Goal: Information Seeking & Learning: Learn about a topic

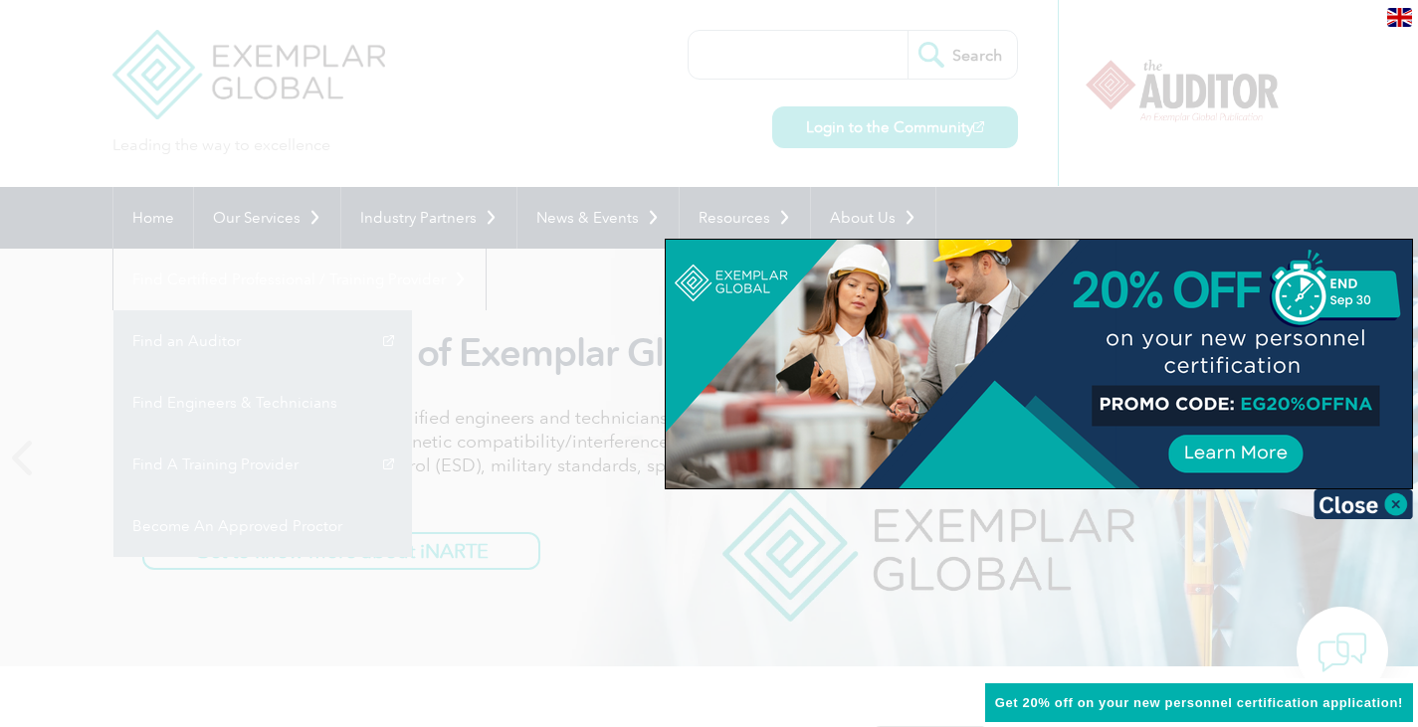
click at [855, 61] on div at bounding box center [709, 363] width 1418 height 727
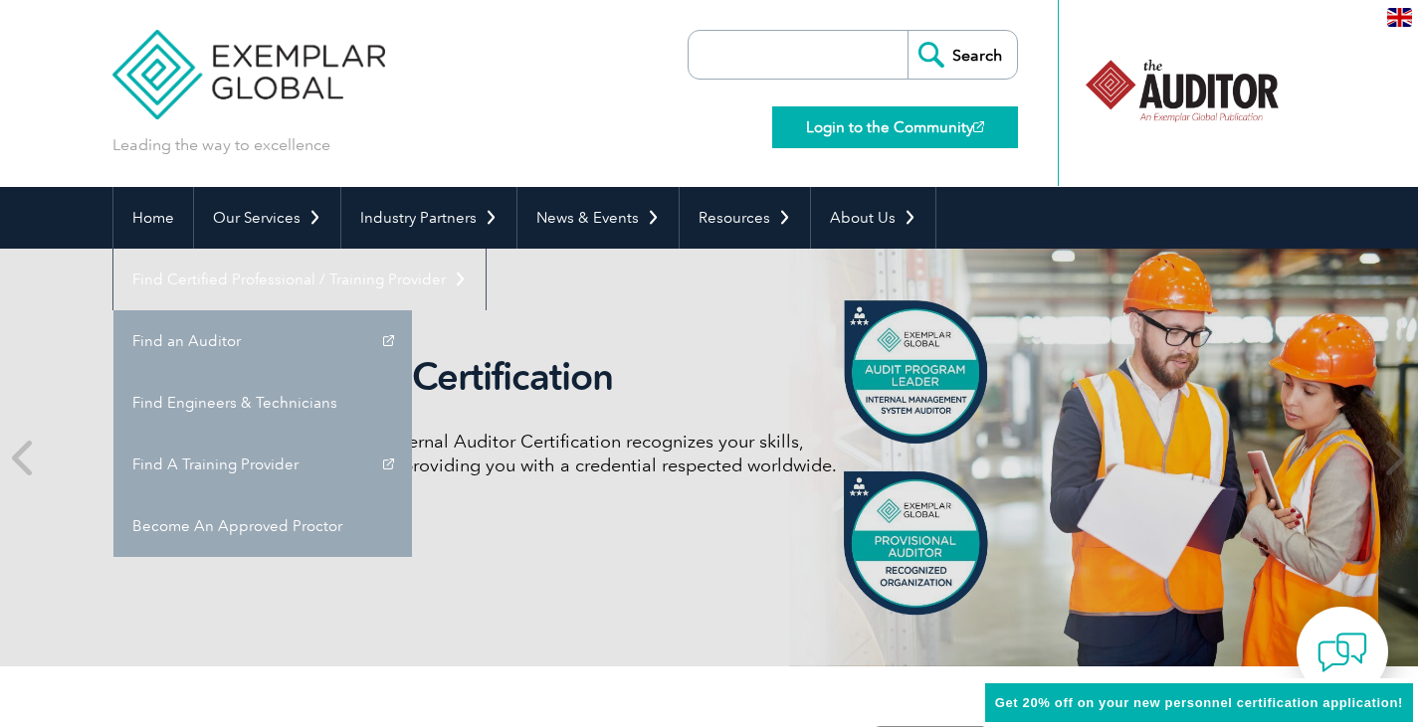
click at [903, 126] on link "Login to the Community" at bounding box center [895, 127] width 246 height 42
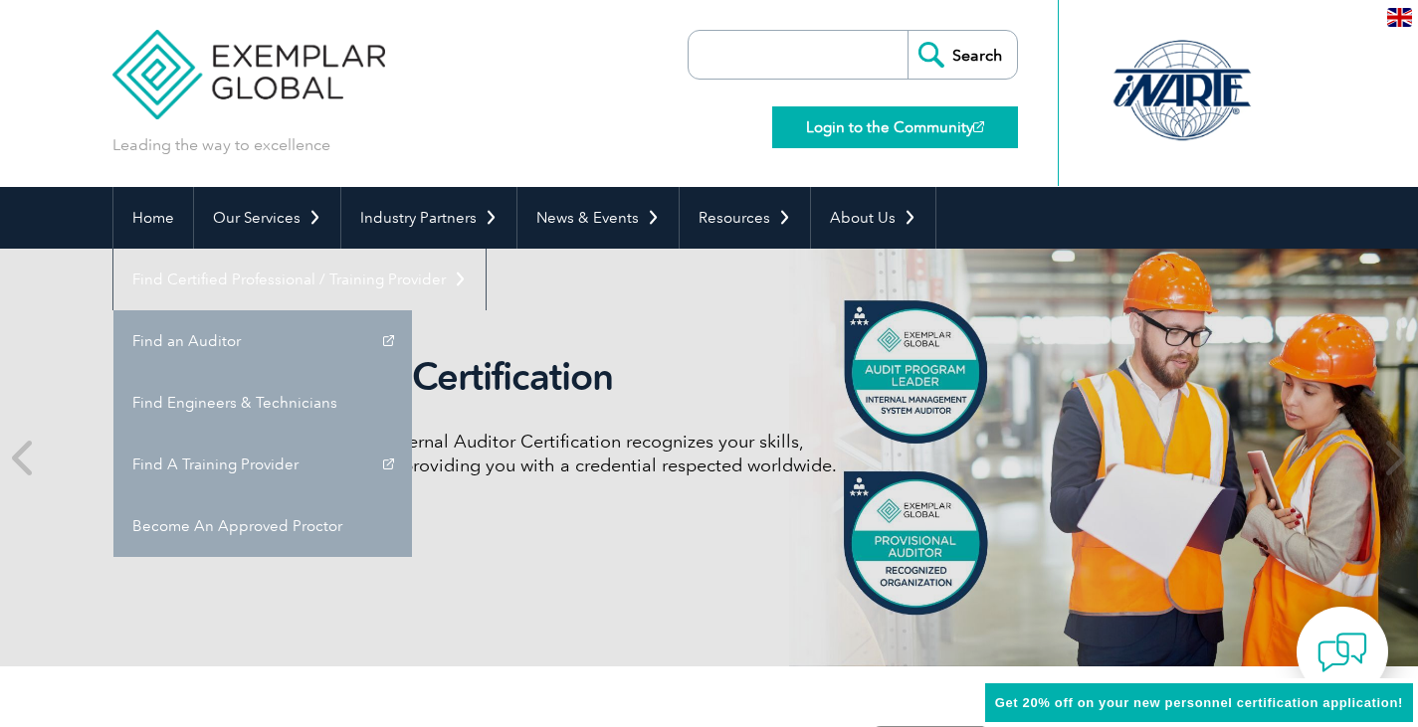
click at [845, 129] on link "Login to the Community" at bounding box center [895, 127] width 246 height 42
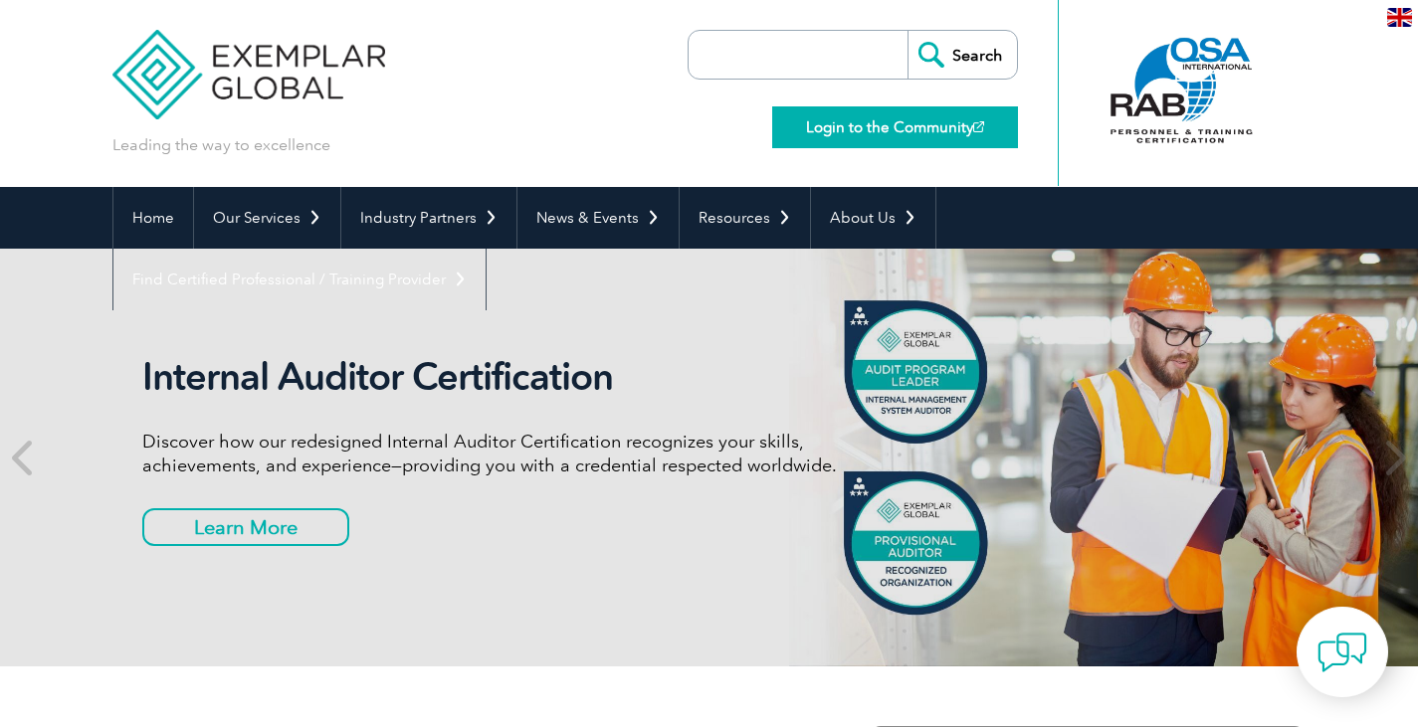
click at [918, 142] on link "Login to the Community" at bounding box center [895, 127] width 246 height 42
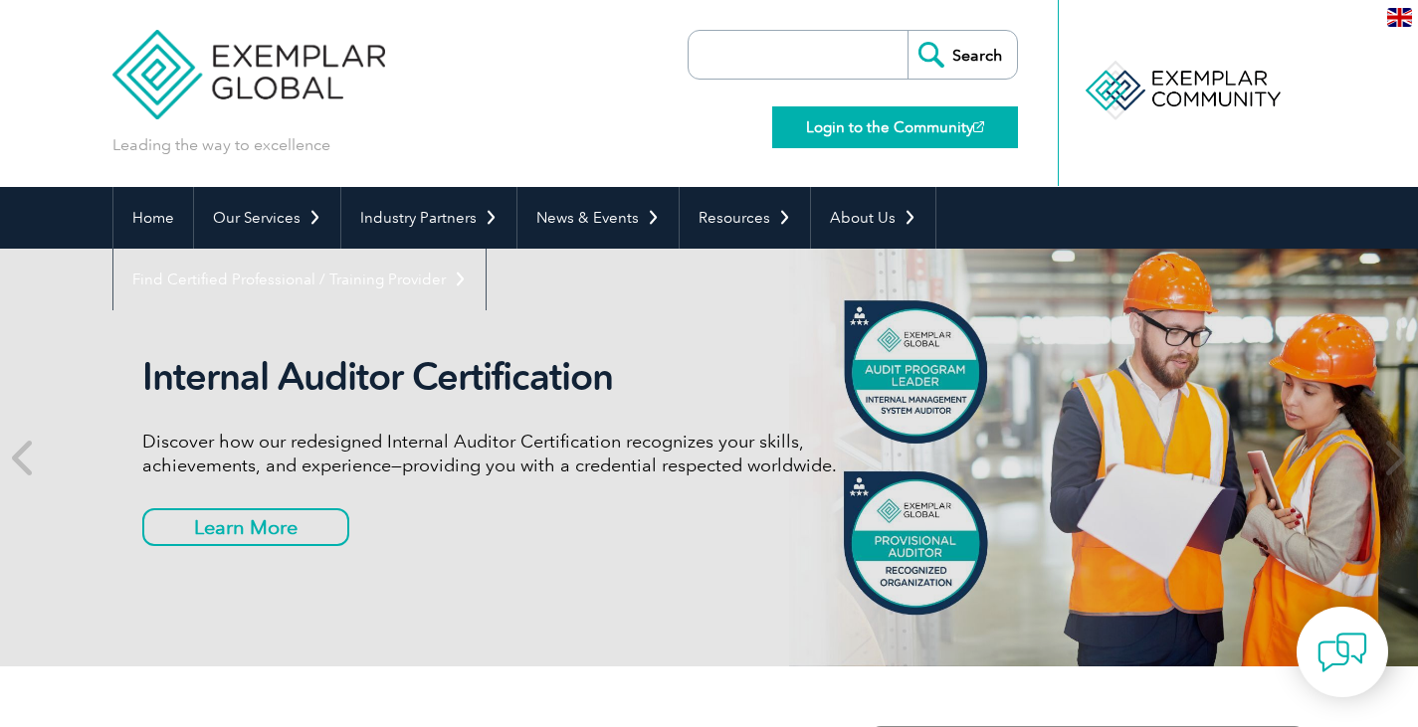
click at [911, 127] on link "Login to the Community" at bounding box center [895, 127] width 246 height 42
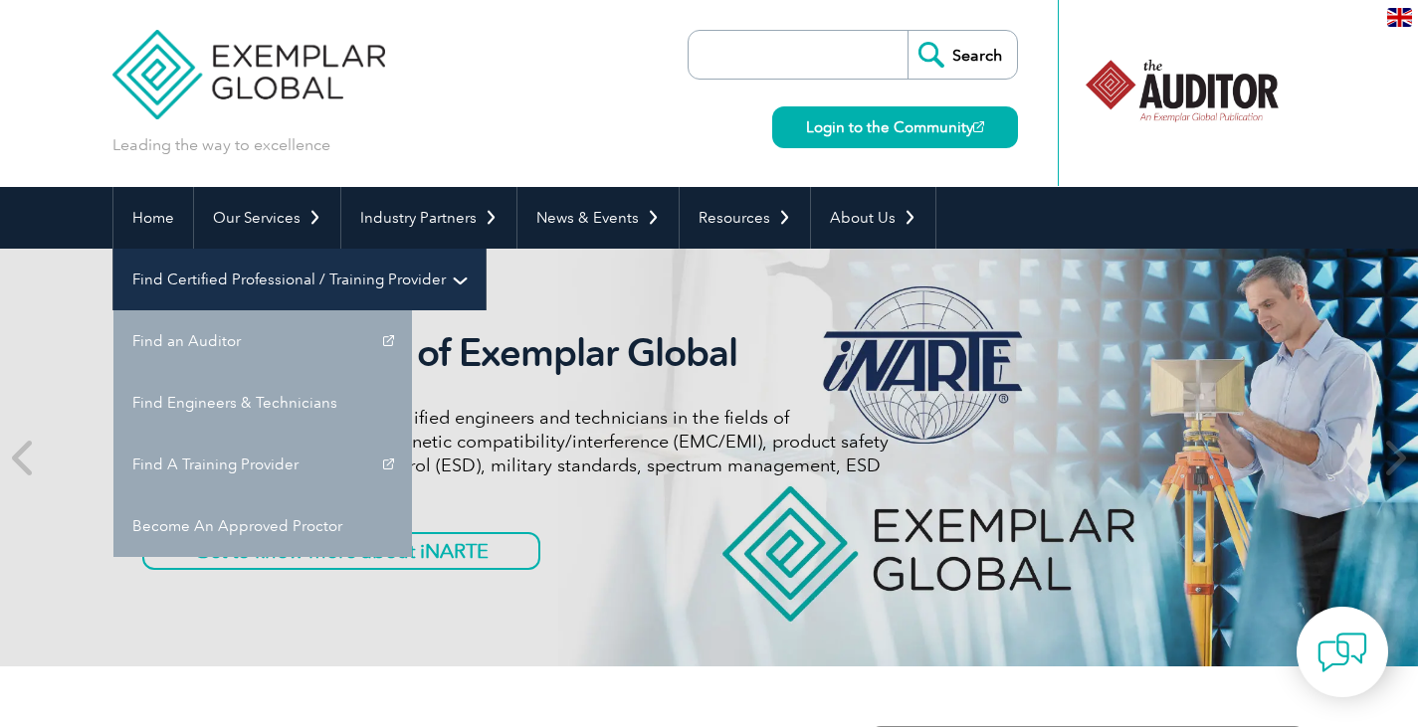
click at [486, 249] on link "Find Certified Professional / Training Provider" at bounding box center [299, 280] width 372 height 62
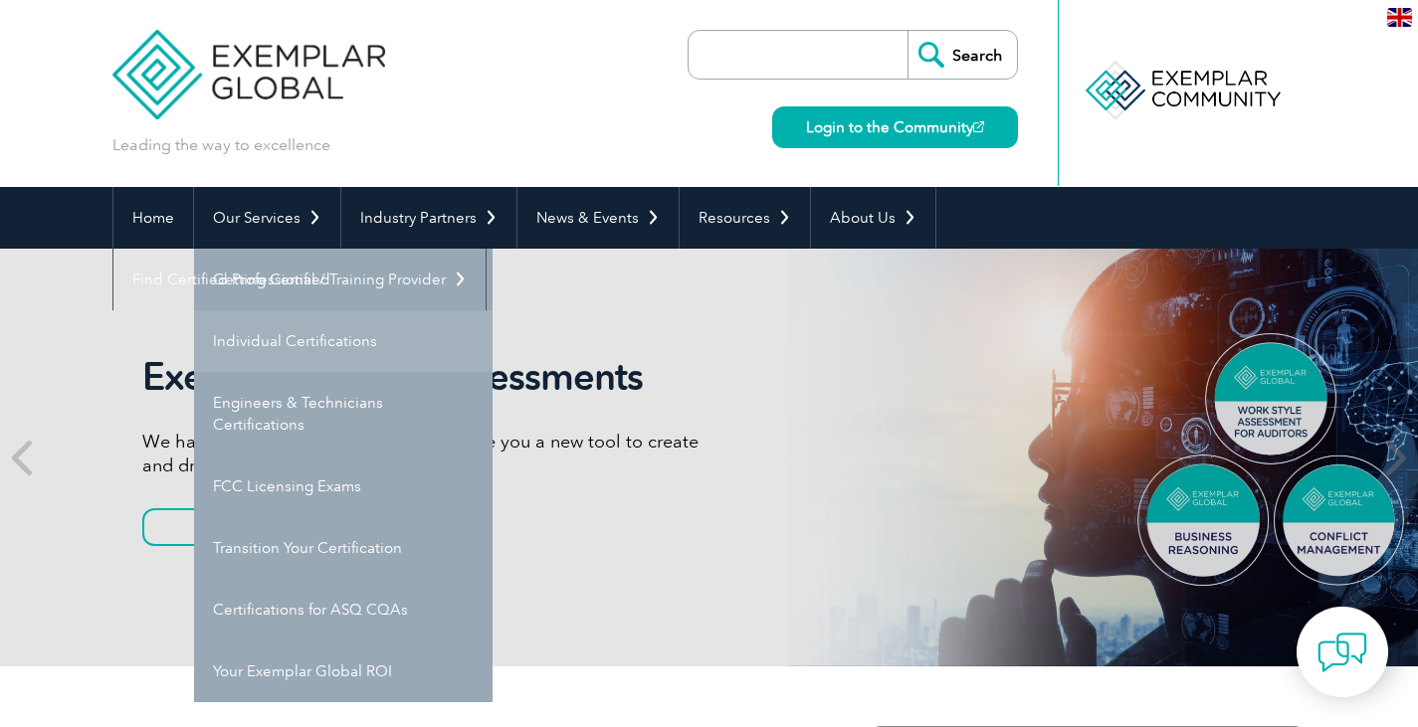
click at [275, 346] on link "Individual Certifications" at bounding box center [343, 341] width 298 height 62
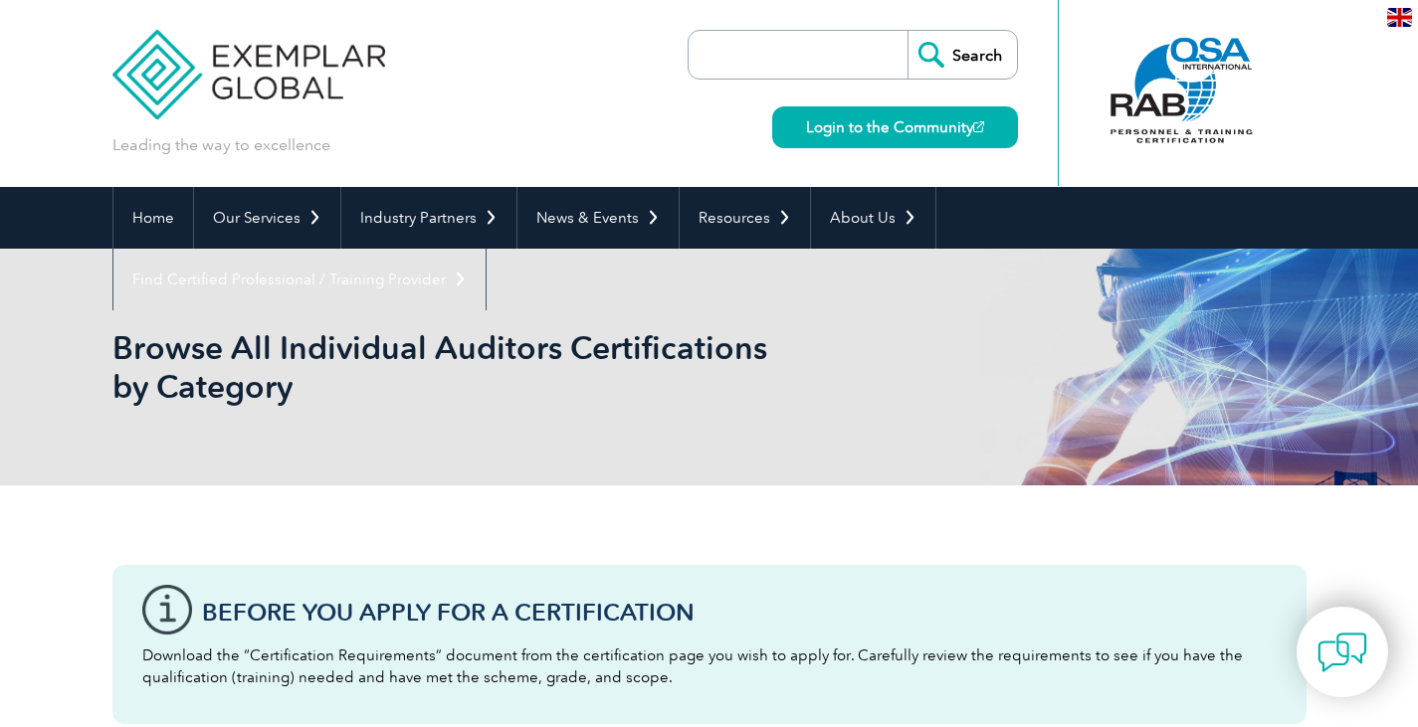
click at [1170, 86] on div at bounding box center [1182, 90] width 198 height 109
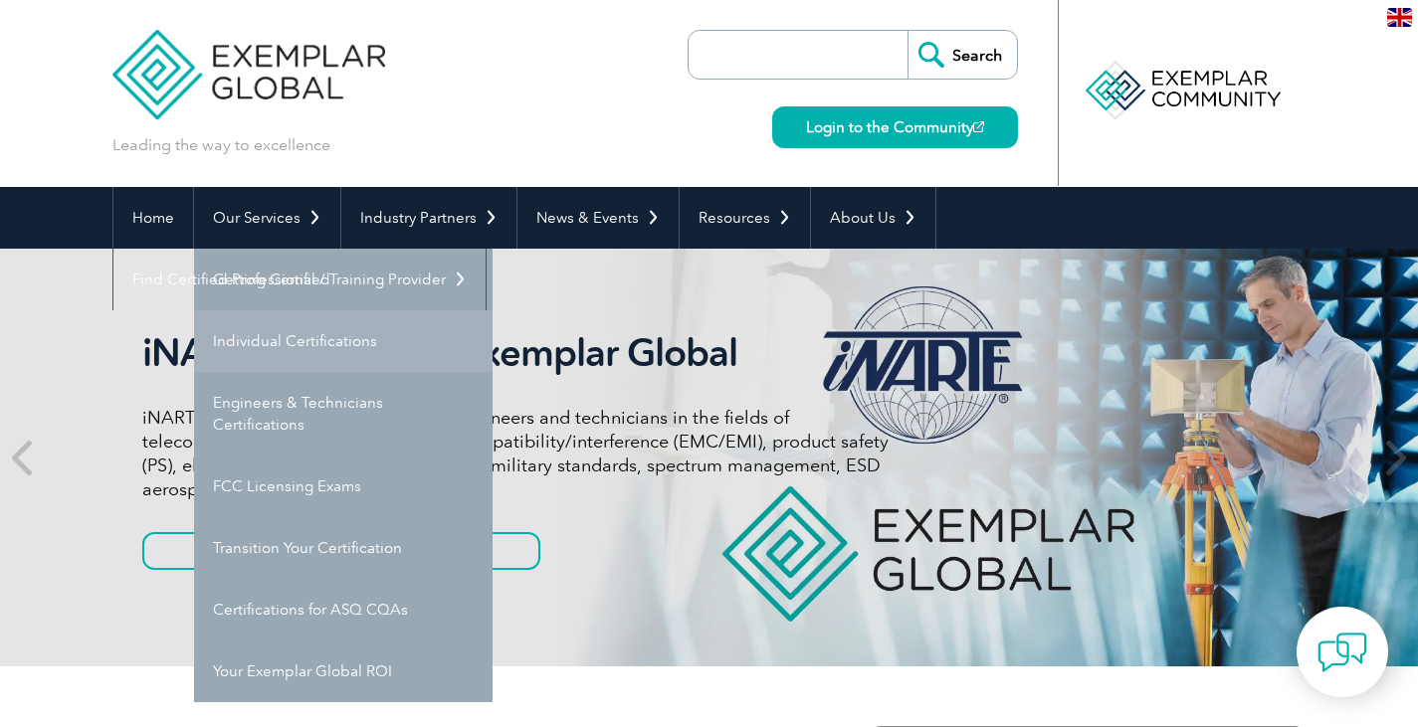
click at [284, 339] on link "Individual Certifications" at bounding box center [343, 341] width 298 height 62
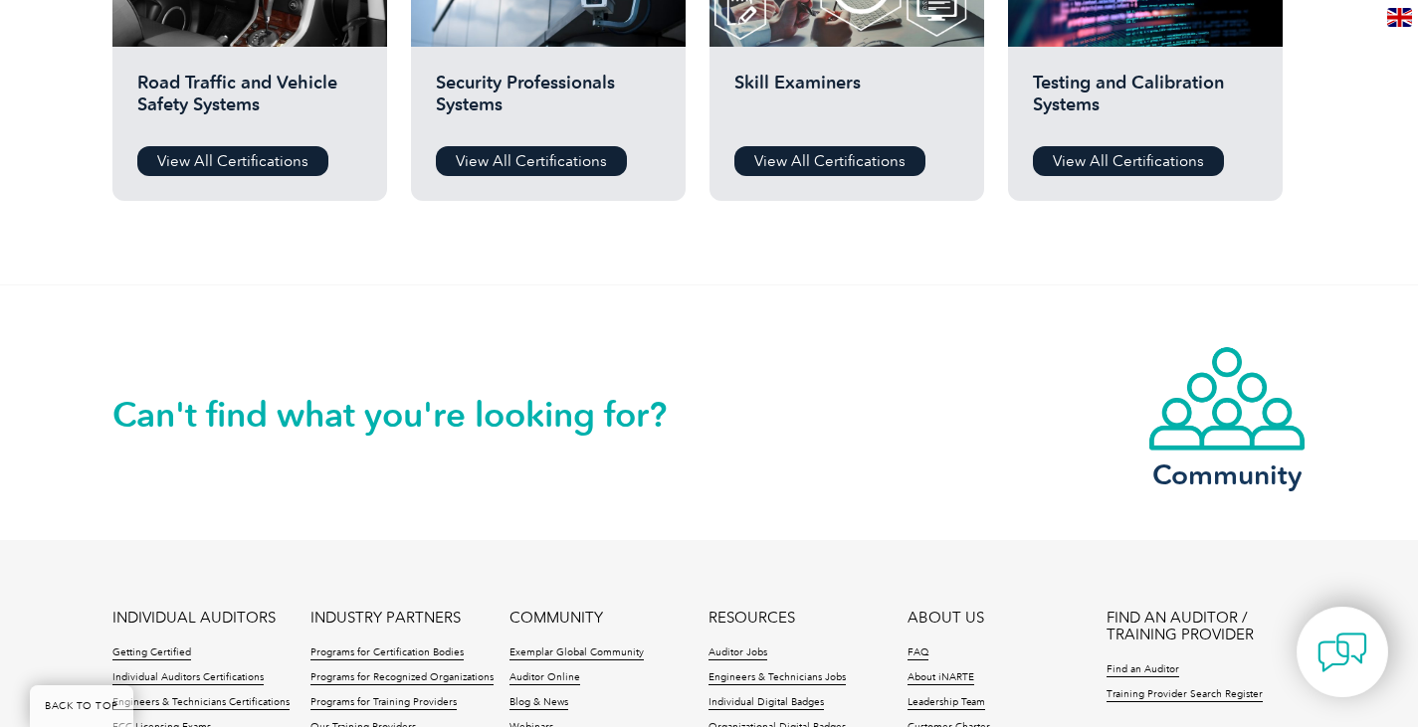
scroll to position [2089, 0]
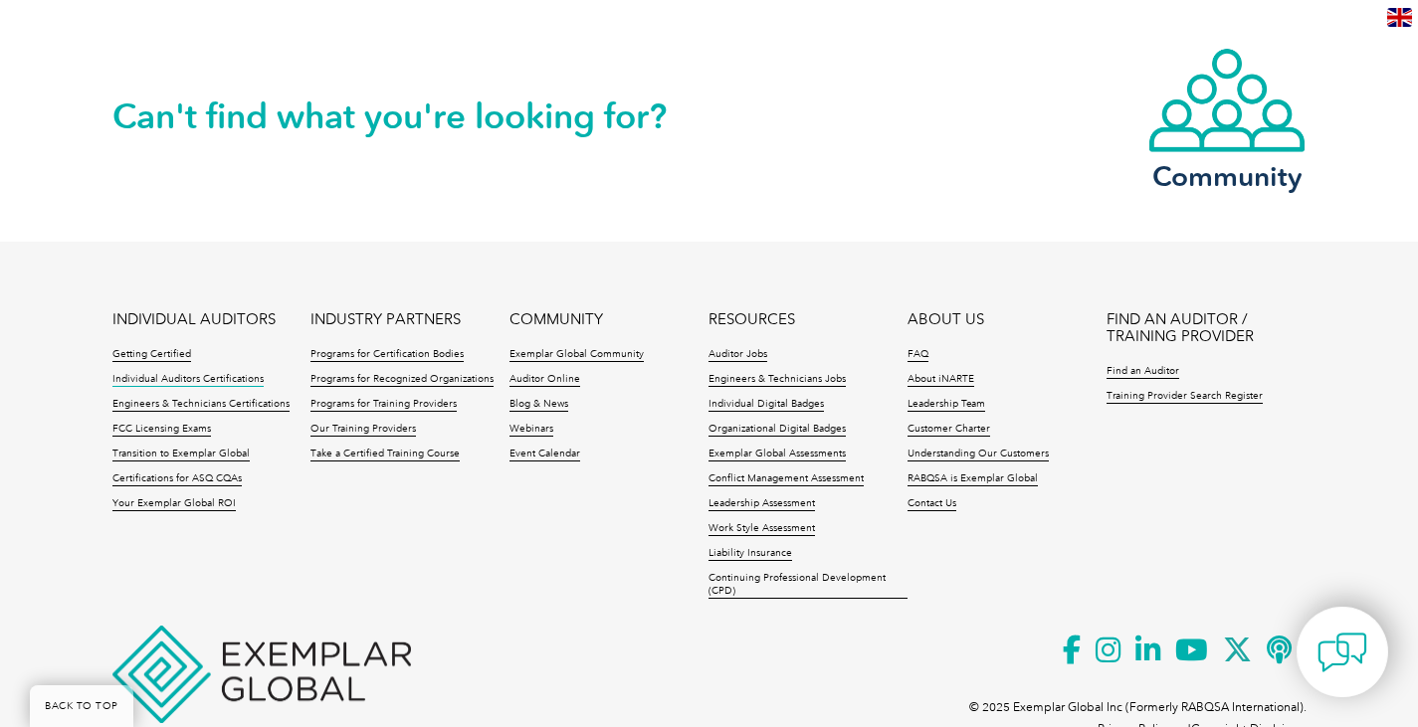
click at [176, 382] on link "Individual Auditors Certifications" at bounding box center [187, 380] width 151 height 14
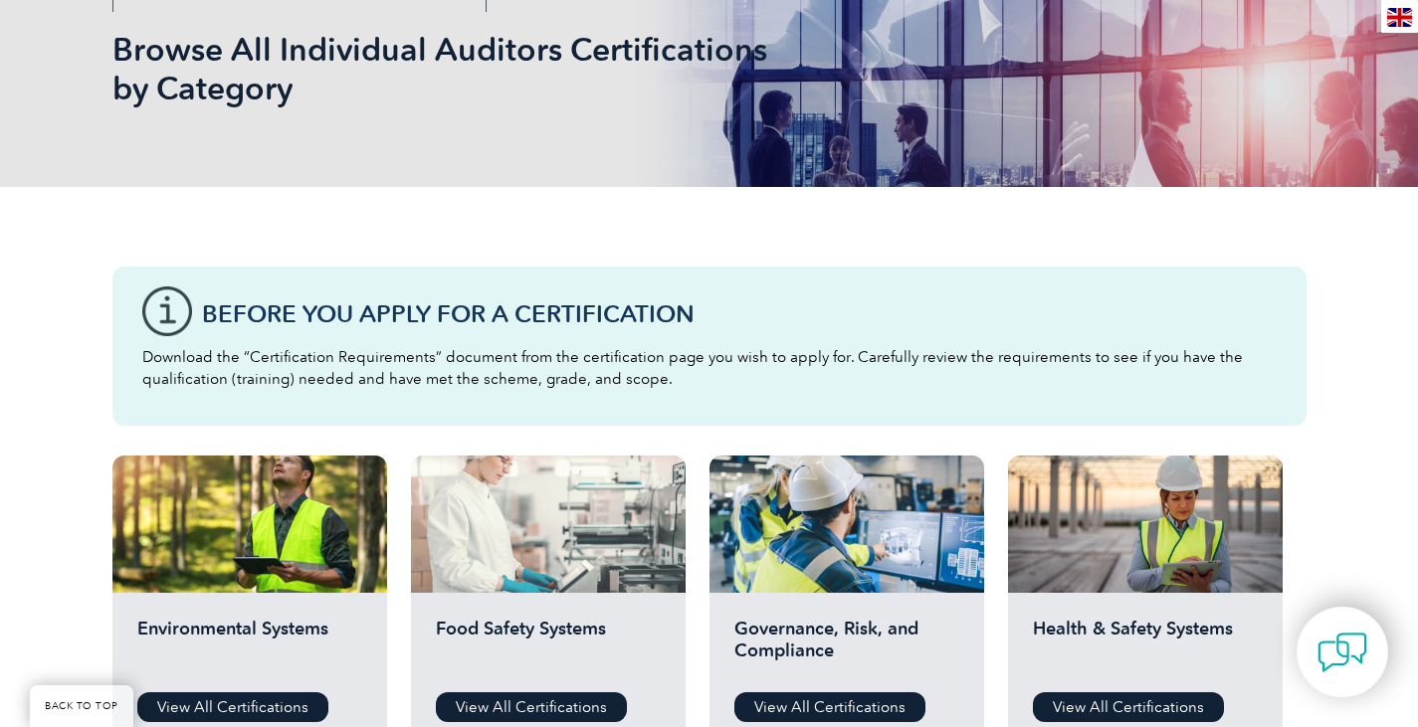
scroll to position [597, 0]
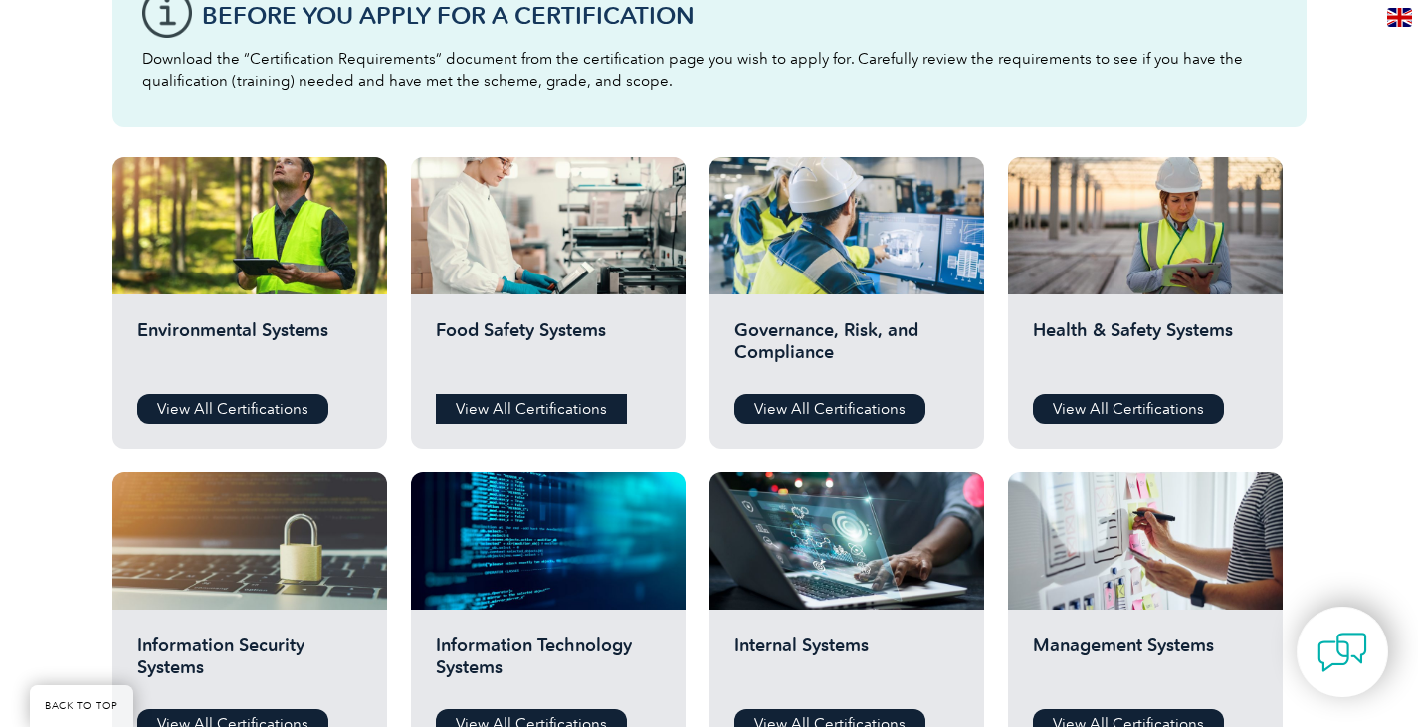
click at [540, 407] on link "View All Certifications" at bounding box center [531, 409] width 191 height 30
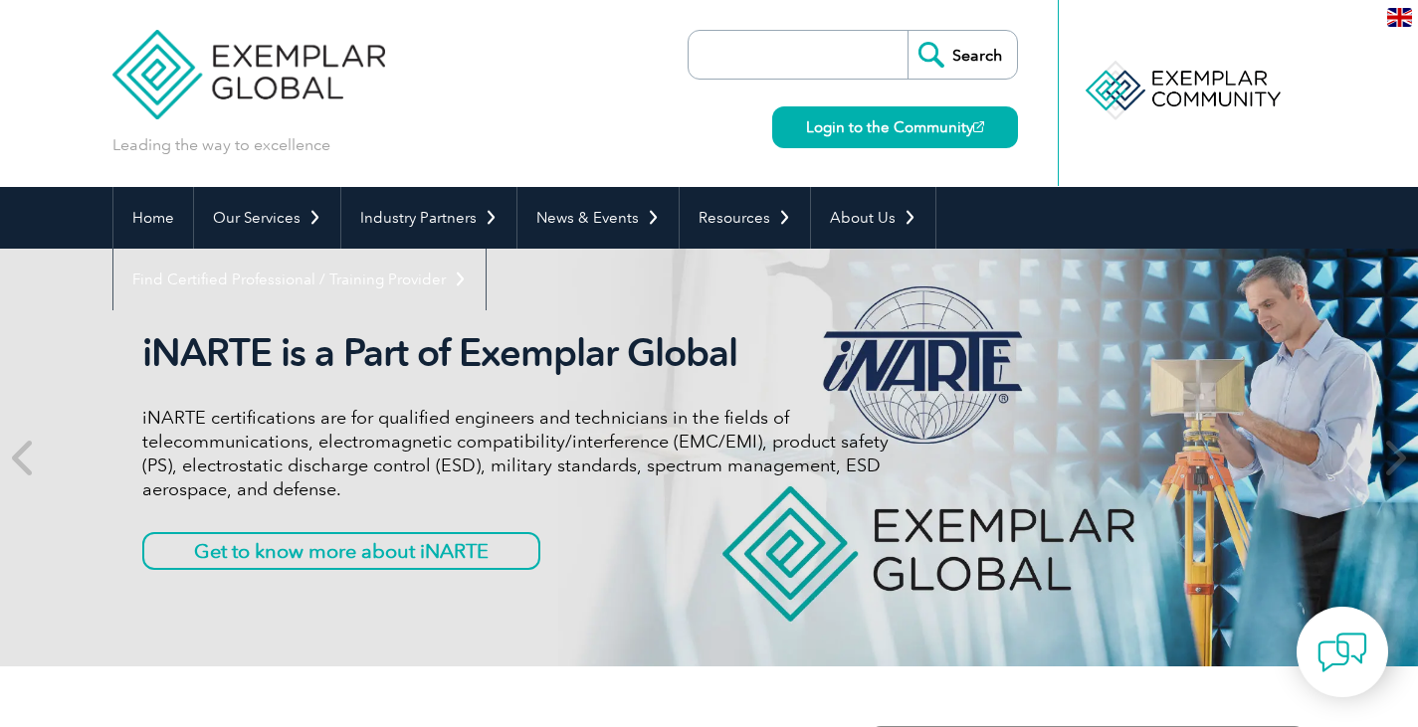
click at [1405, 17] on img at bounding box center [1399, 17] width 25 height 19
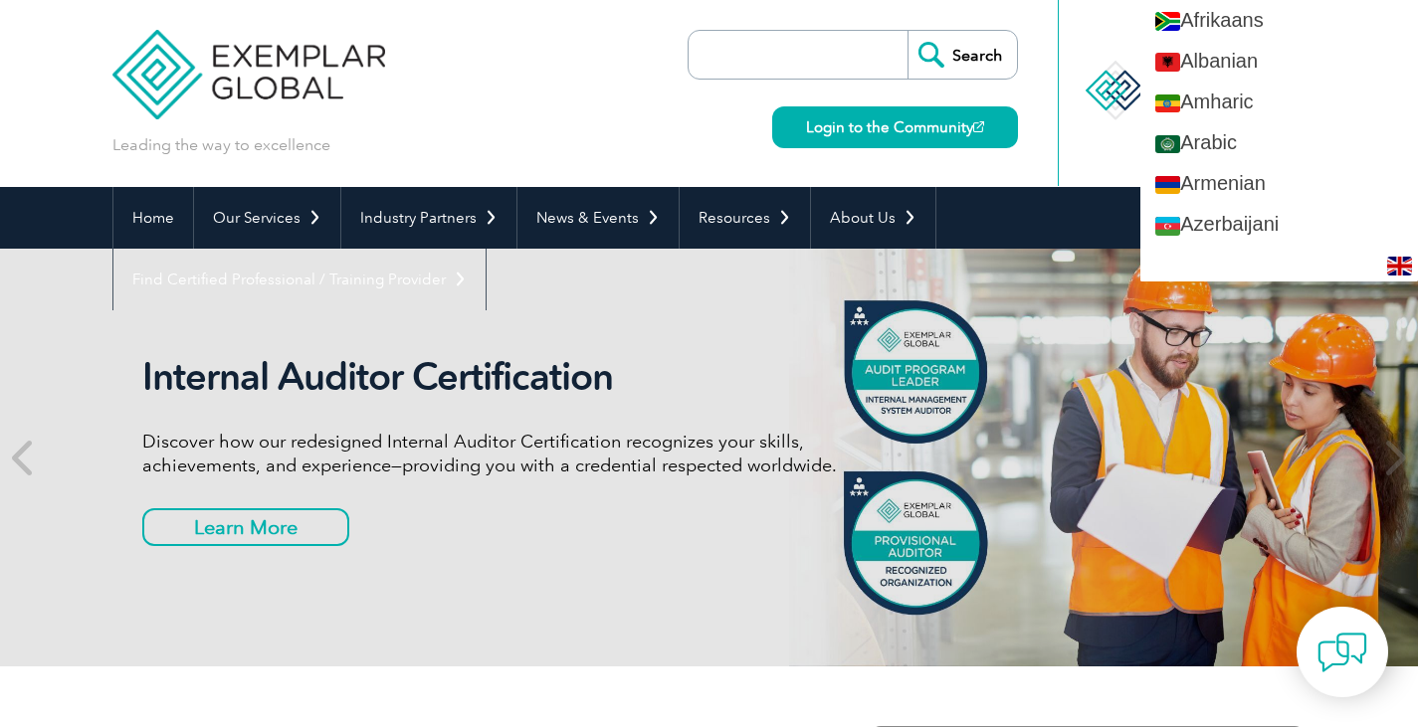
click at [1109, 40] on div at bounding box center [1182, 90] width 198 height 109
